Goal: Communication & Community: Answer question/provide support

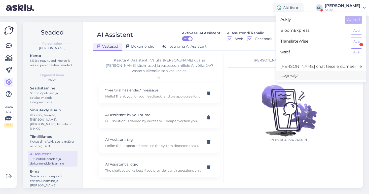
click at [323, 76] on div "Logi välja" at bounding box center [321, 75] width 90 height 9
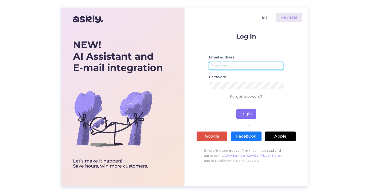
type input "[EMAIL_ADDRESS][DOMAIN_NAME]"
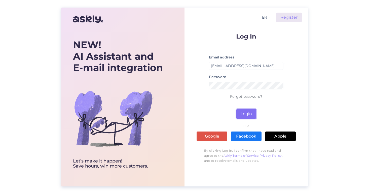
click at [244, 113] on button "Login" at bounding box center [246, 114] width 20 height 10
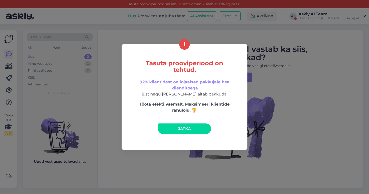
click at [193, 125] on link "Jätka" at bounding box center [184, 128] width 53 height 11
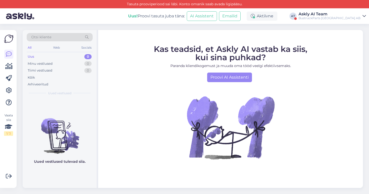
click at [334, 15] on div "Askly AI Team" at bounding box center [329, 14] width 62 height 4
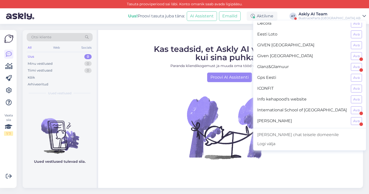
scroll to position [133, 0]
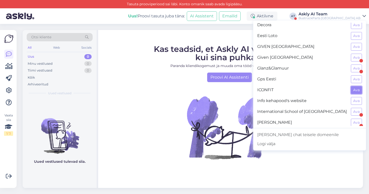
click at [354, 90] on button "Ava" at bounding box center [356, 90] width 11 height 8
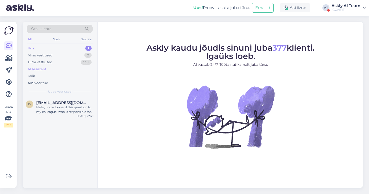
click at [43, 68] on div "AI Assistent" at bounding box center [37, 69] width 19 height 5
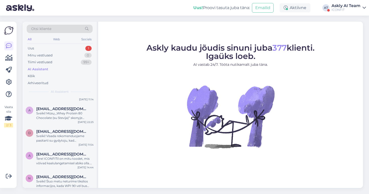
scroll to position [0, 0]
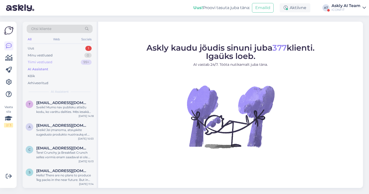
click at [54, 63] on div "Tiimi vestlused 99+" at bounding box center [60, 62] width 66 height 7
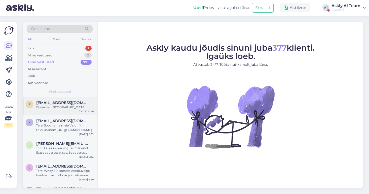
click at [76, 104] on span "redaleks@gmail.com" at bounding box center [62, 102] width 52 height 5
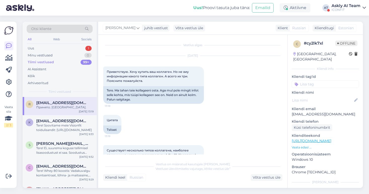
scroll to position [158, 0]
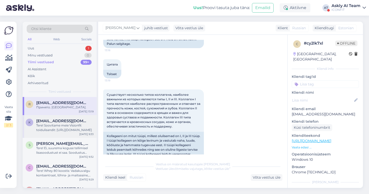
click at [65, 122] on span "kroosu1551@hot.ee" at bounding box center [62, 120] width 52 height 5
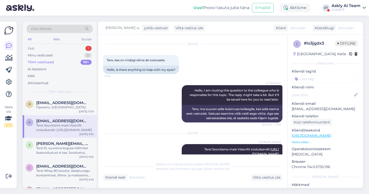
scroll to position [26, 0]
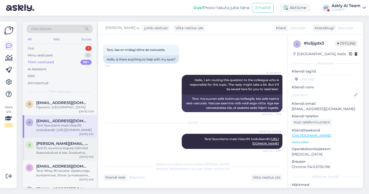
click at [66, 153] on div "Tere! Ei, suurema koguse tellimisel lisasoodustust ei saa. Soodustus kehtib ühi…" at bounding box center [64, 150] width 57 height 9
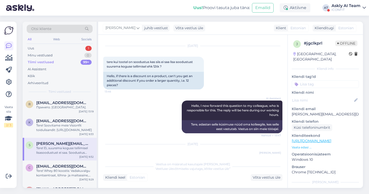
scroll to position [35, 0]
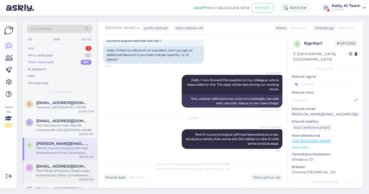
click at [65, 169] on div "Tere! Whey 80 koostis: Vadakuvalgu kontsentraat, lõhna- ja maitseaine, emulgaat…" at bounding box center [64, 172] width 57 height 9
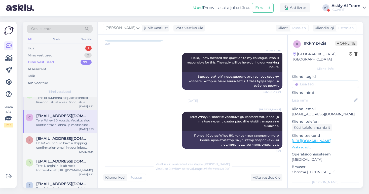
scroll to position [52, 0]
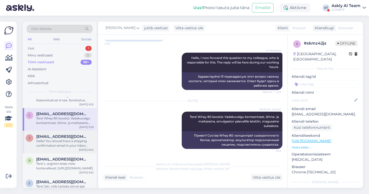
click at [63, 141] on div "Hello! You should have a shipping confirmation email in your inbox from July 31." at bounding box center [64, 143] width 57 height 9
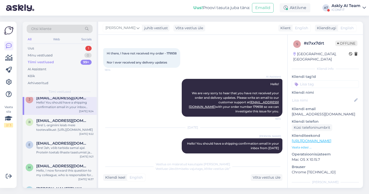
scroll to position [95, 0]
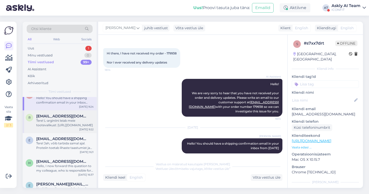
click at [61, 122] on div "Tere! L-arginiini leiab meie tootevalikust: https://iconfit.lt/products/iconfit…" at bounding box center [64, 122] width 57 height 9
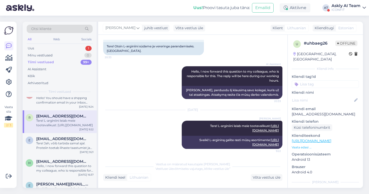
scroll to position [0, 0]
